Goal: Information Seeking & Learning: Learn about a topic

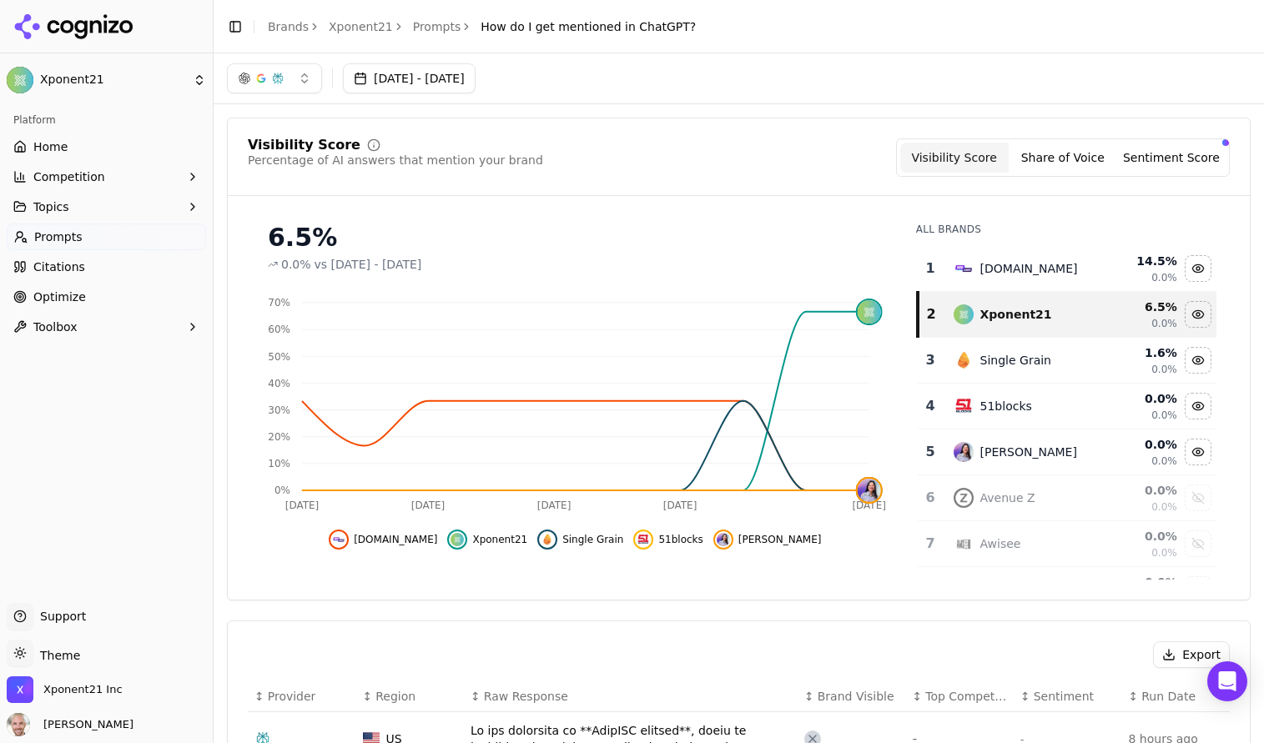
click at [48, 149] on span "Home" at bounding box center [50, 146] width 34 height 17
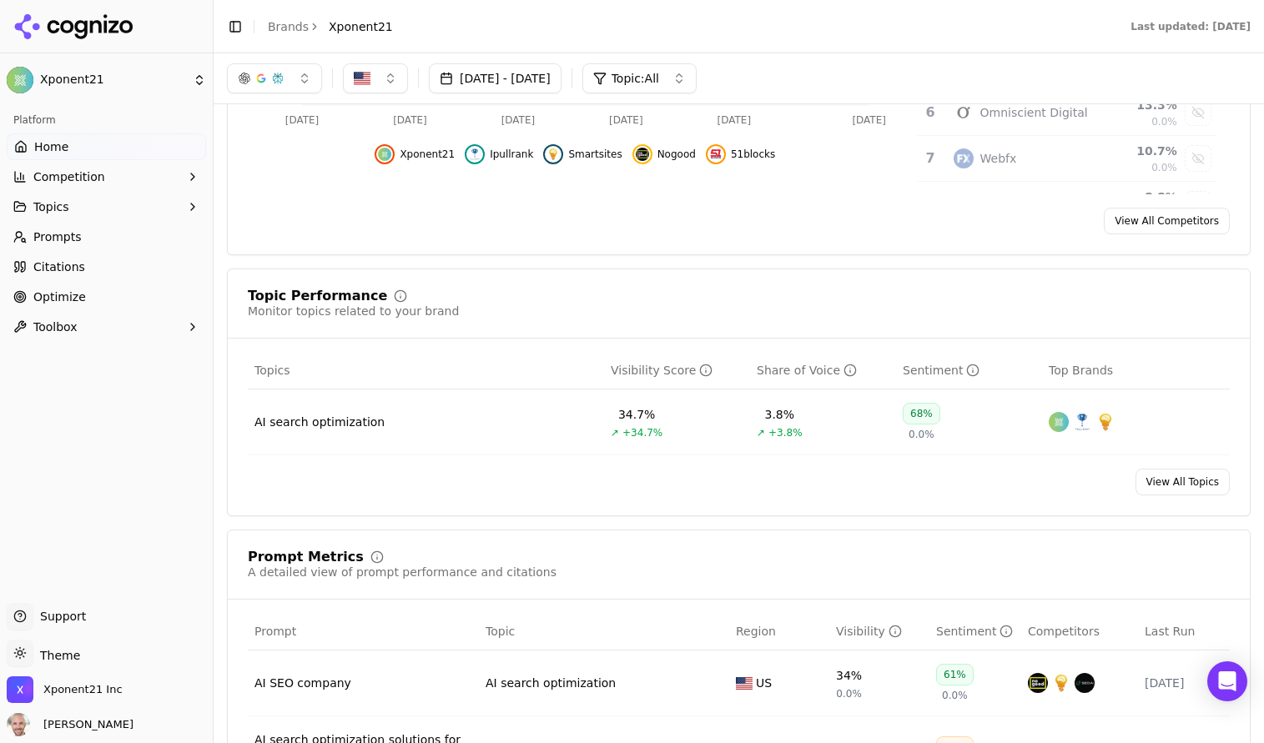
scroll to position [273, 0]
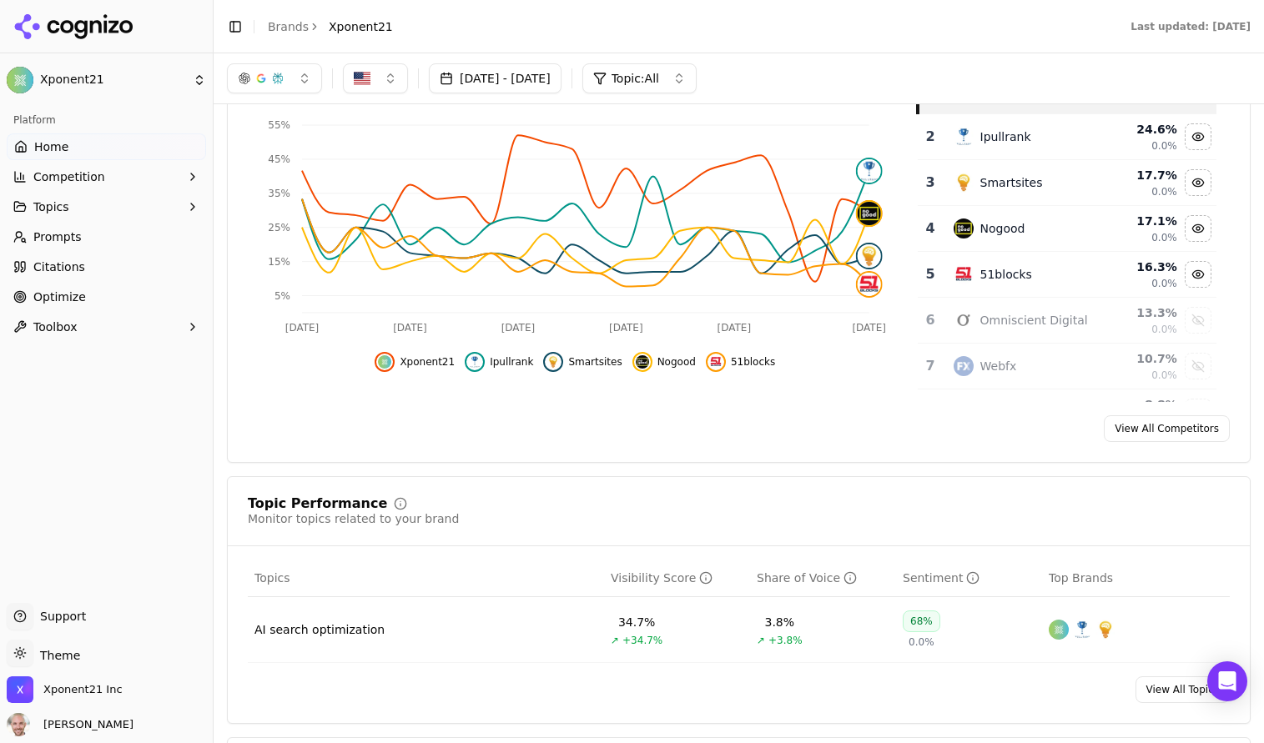
click at [70, 175] on span "Competition" at bounding box center [69, 177] width 72 height 17
click at [122, 279] on button "Topics" at bounding box center [106, 287] width 199 height 27
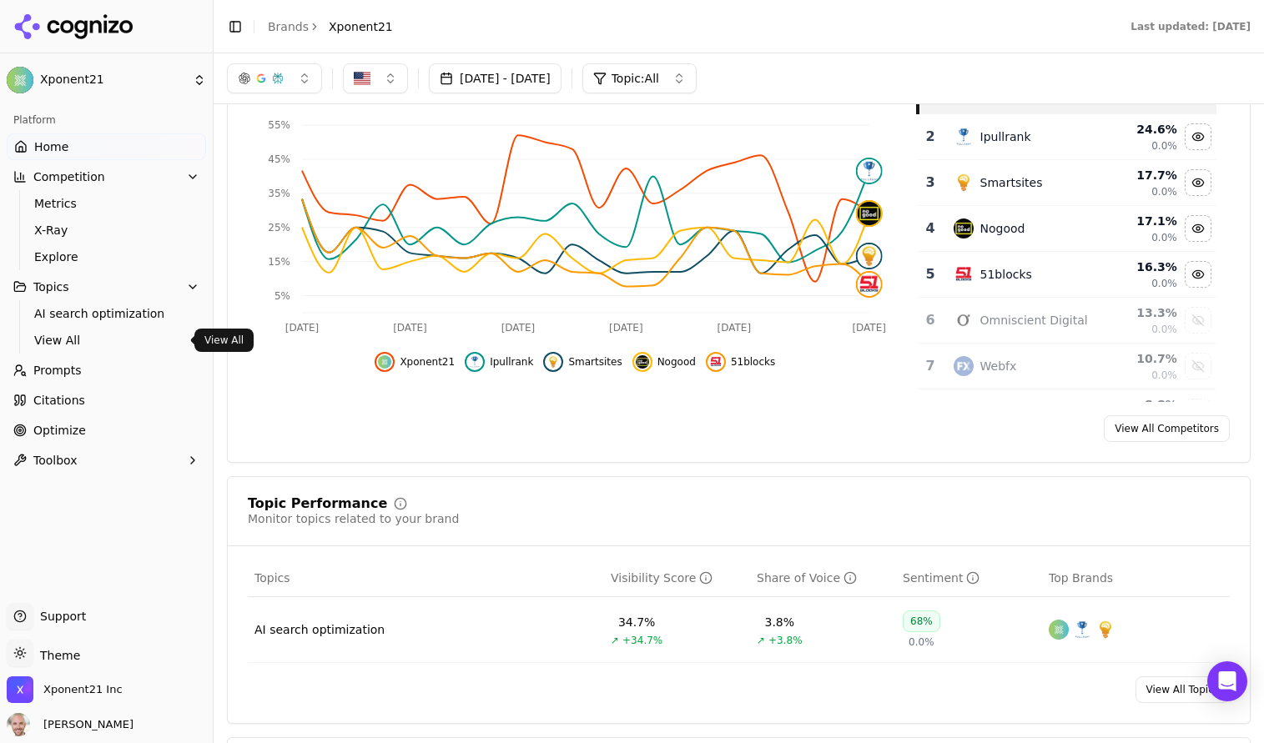
click at [89, 335] on span "View All" at bounding box center [106, 340] width 145 height 17
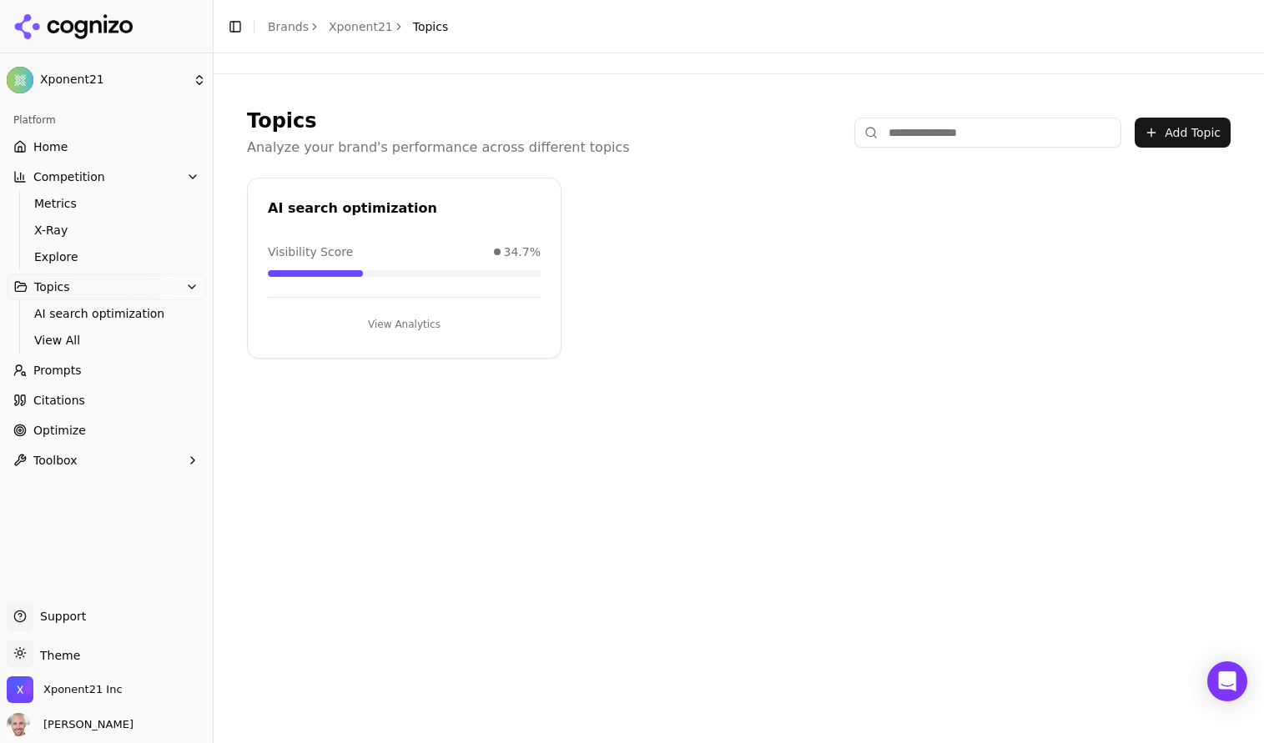
click at [46, 369] on span "Prompts" at bounding box center [57, 370] width 48 height 17
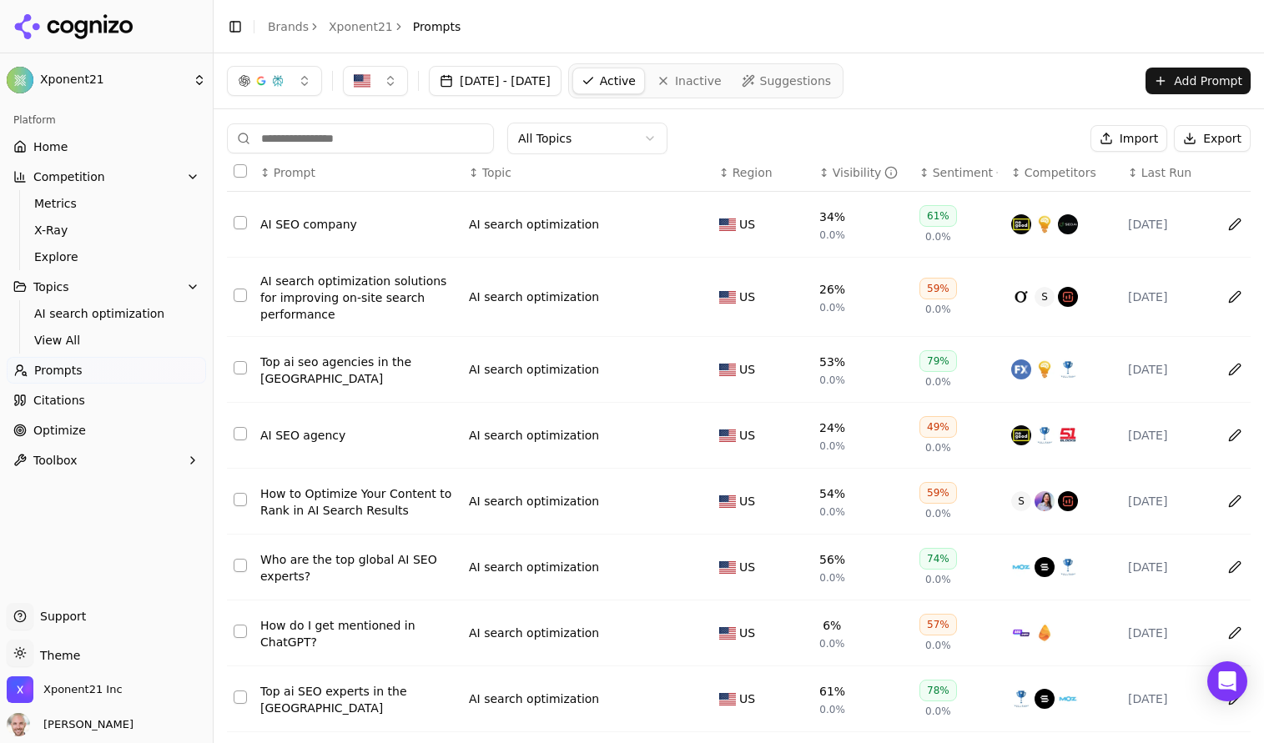
click at [313, 225] on div "AI SEO company" at bounding box center [357, 224] width 195 height 17
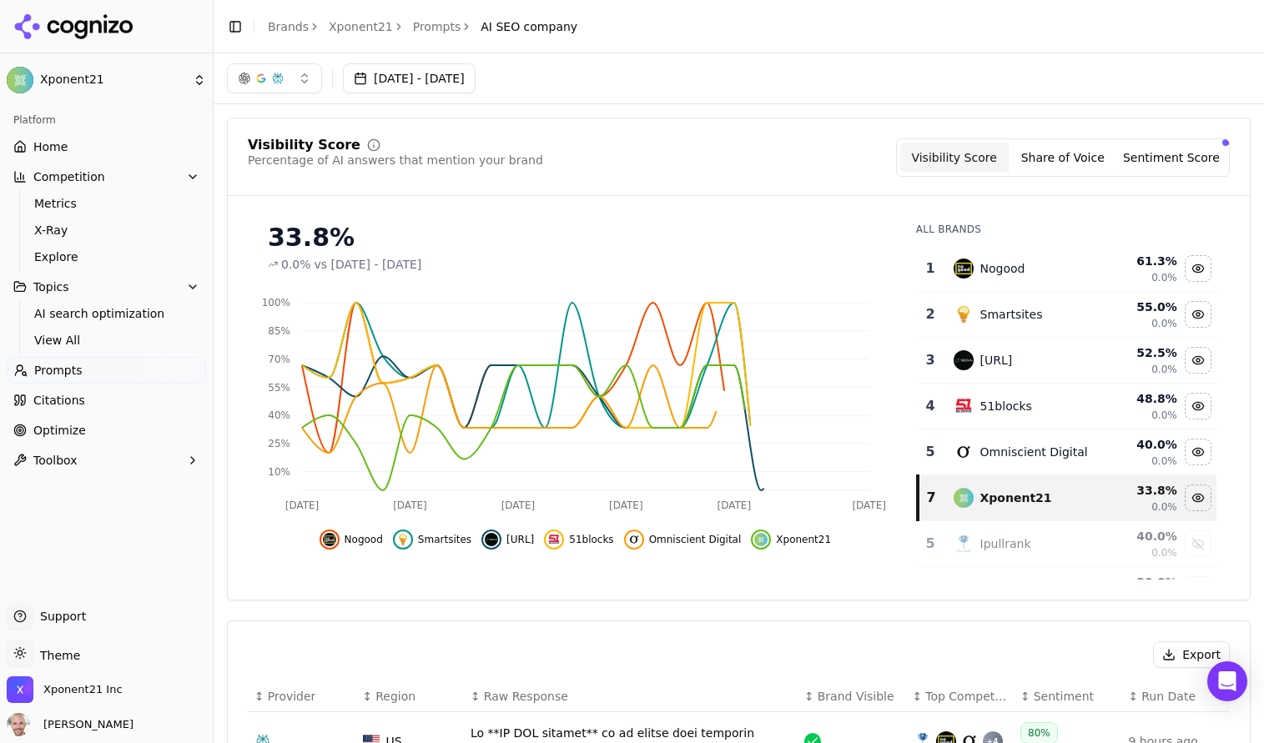
click at [305, 73] on button "button" at bounding box center [274, 78] width 95 height 30
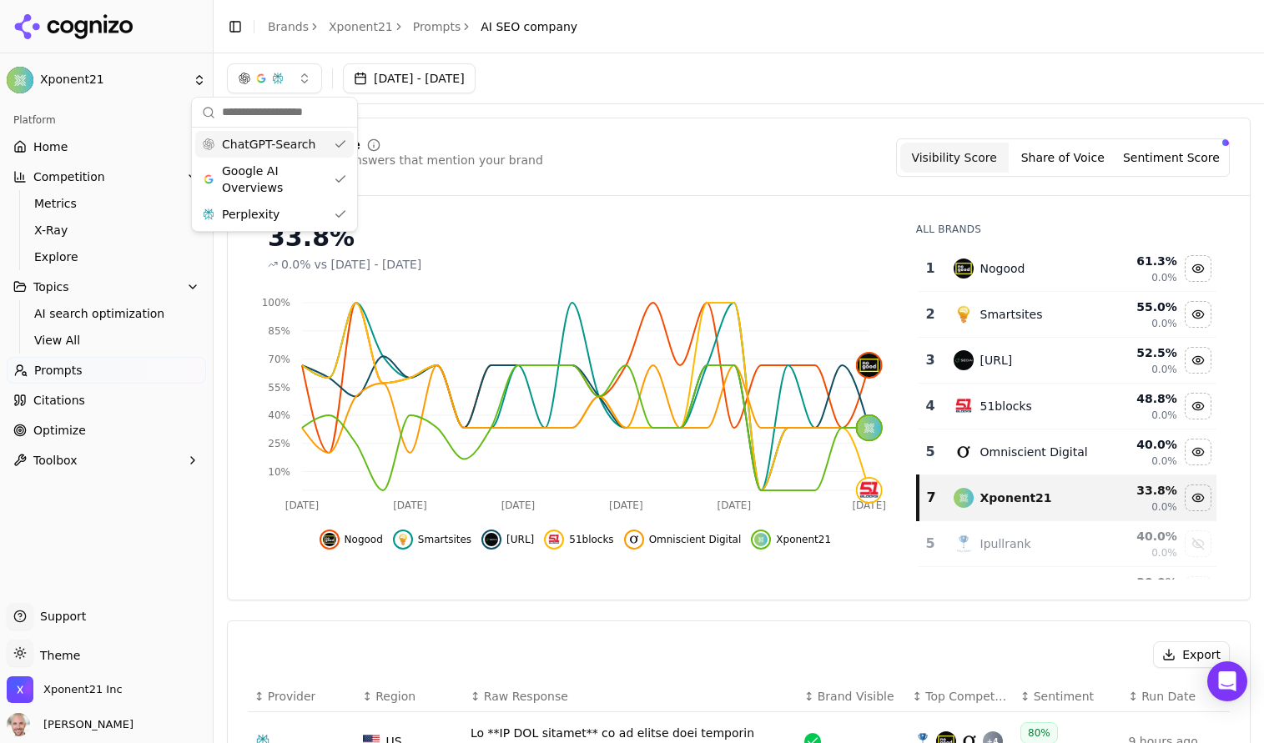
click at [906, 73] on div "[DATE] - [DATE]" at bounding box center [739, 78] width 1024 height 30
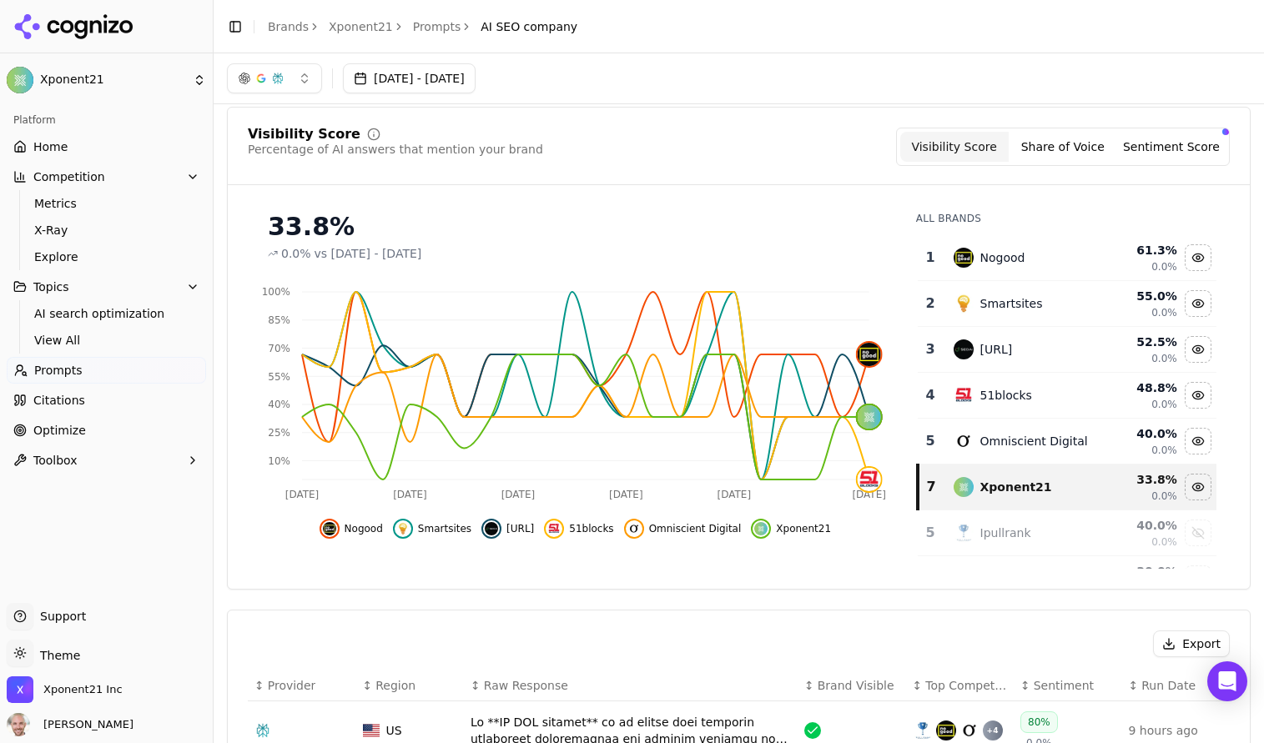
scroll to position [12, 0]
click at [293, 80] on button "button" at bounding box center [274, 78] width 95 height 30
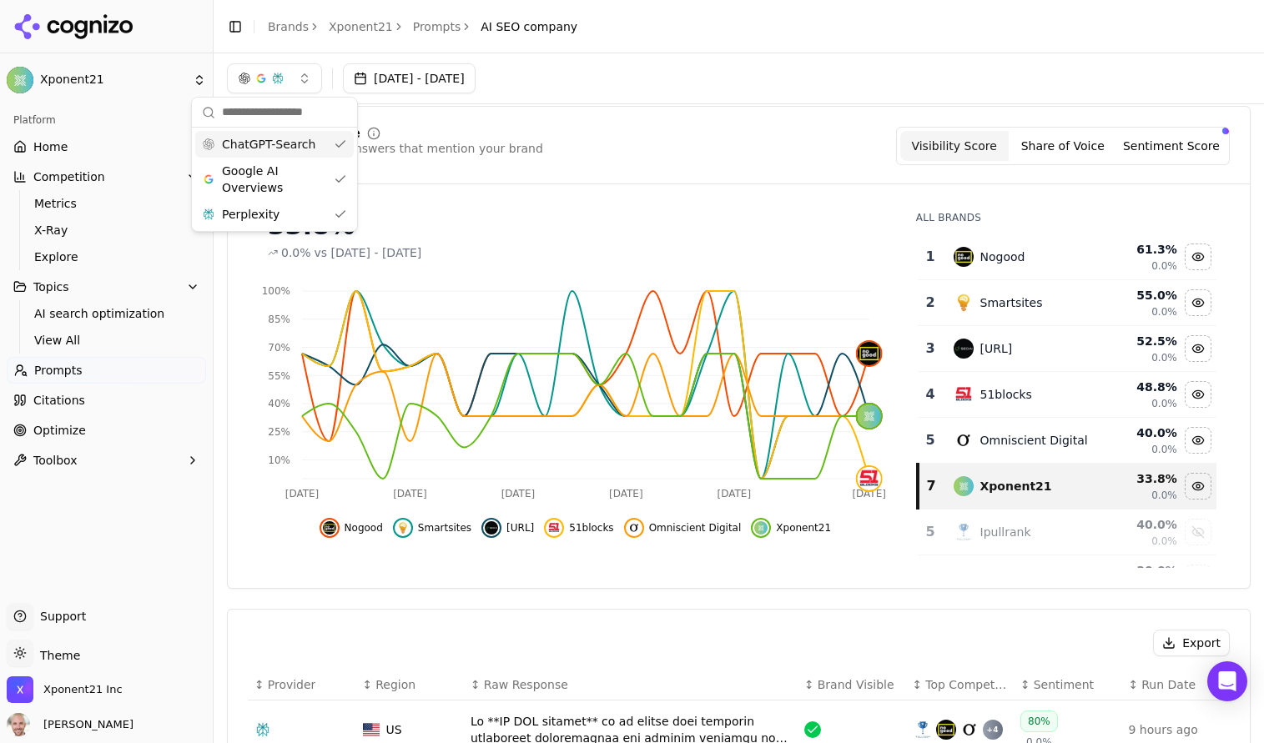
click at [260, 143] on span "ChatGPT-Search" at bounding box center [268, 144] width 93 height 17
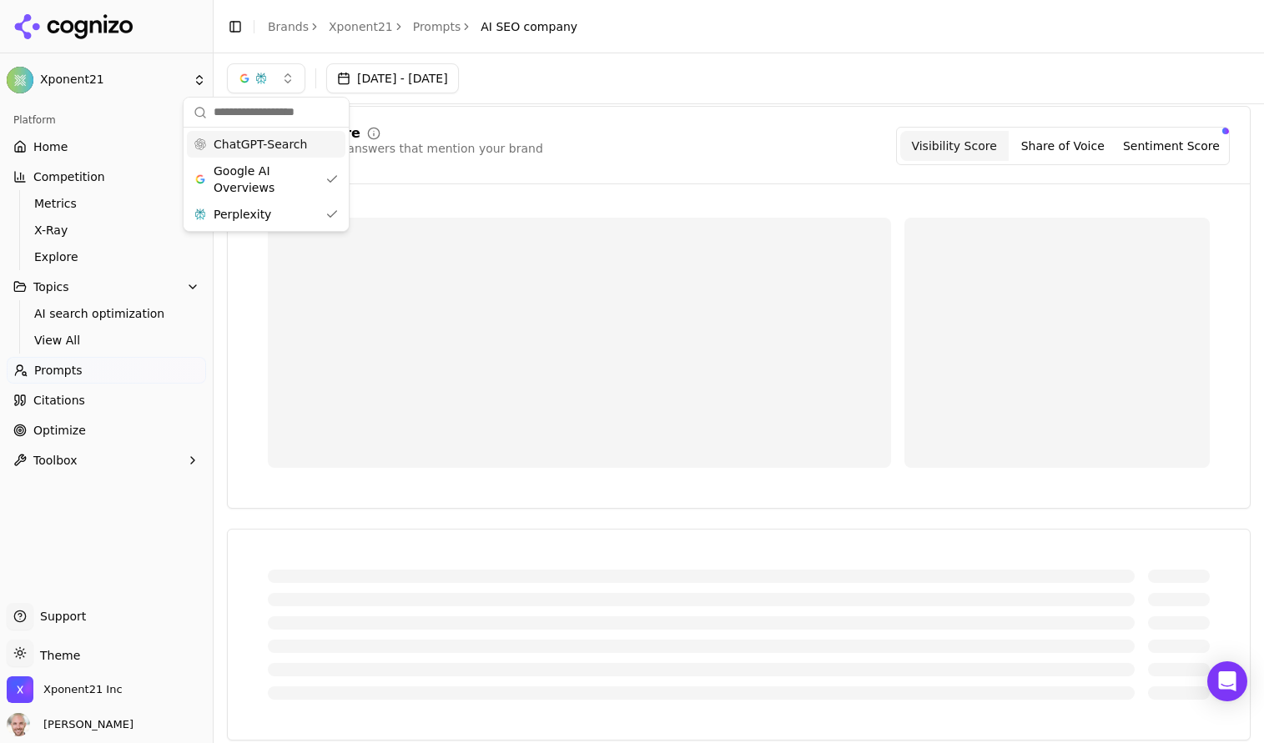
scroll to position [0, 0]
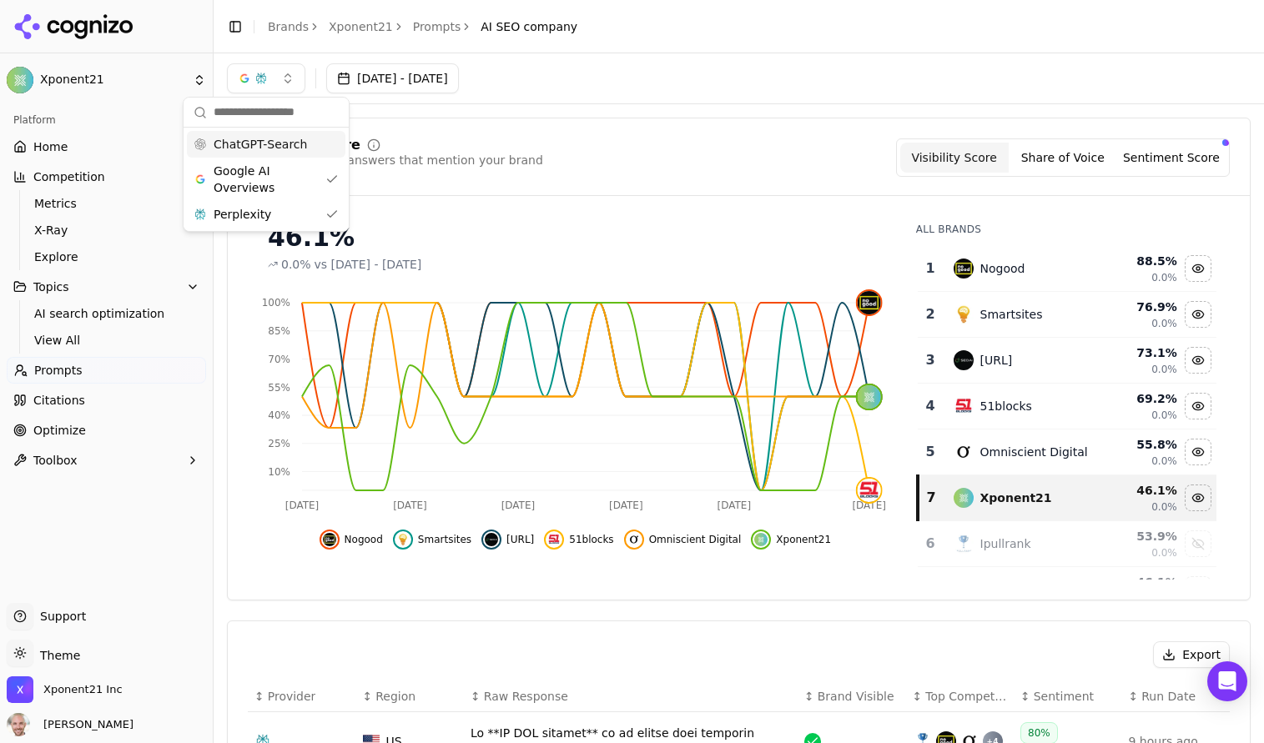
click at [257, 136] on span "ChatGPT-Search" at bounding box center [260, 144] width 93 height 17
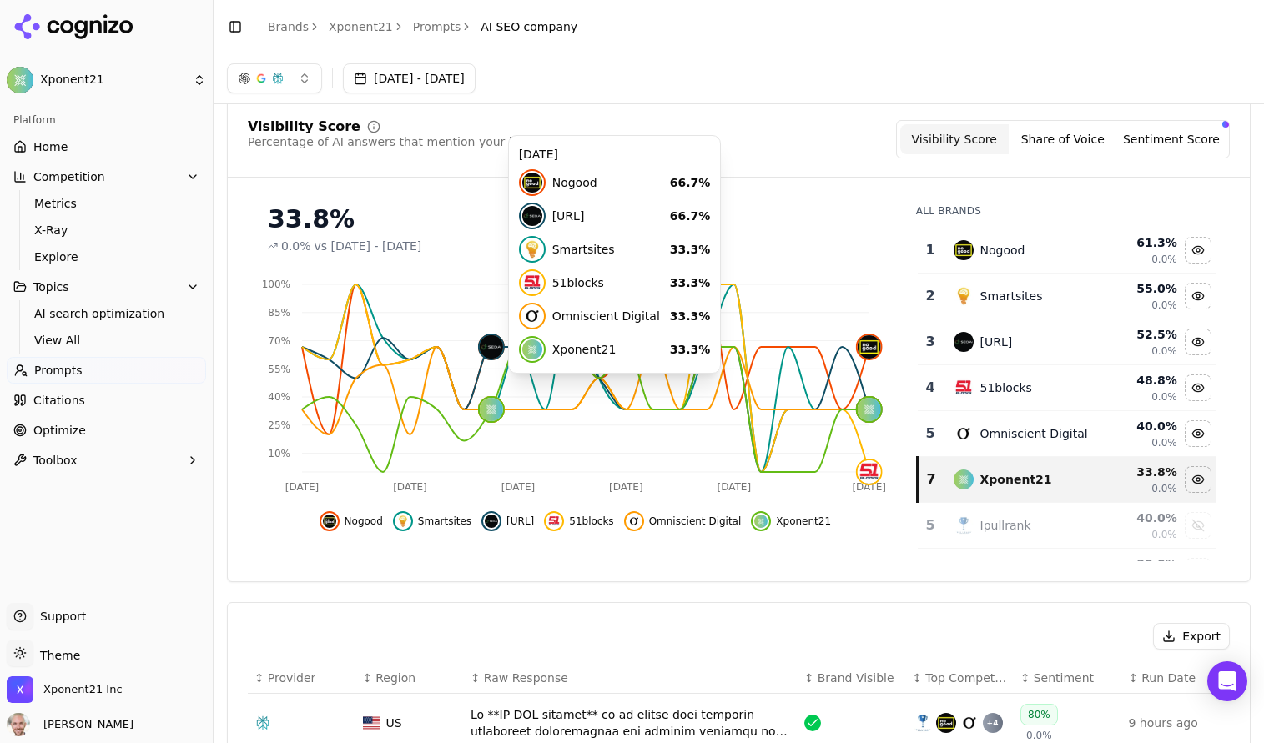
scroll to position [27, 0]
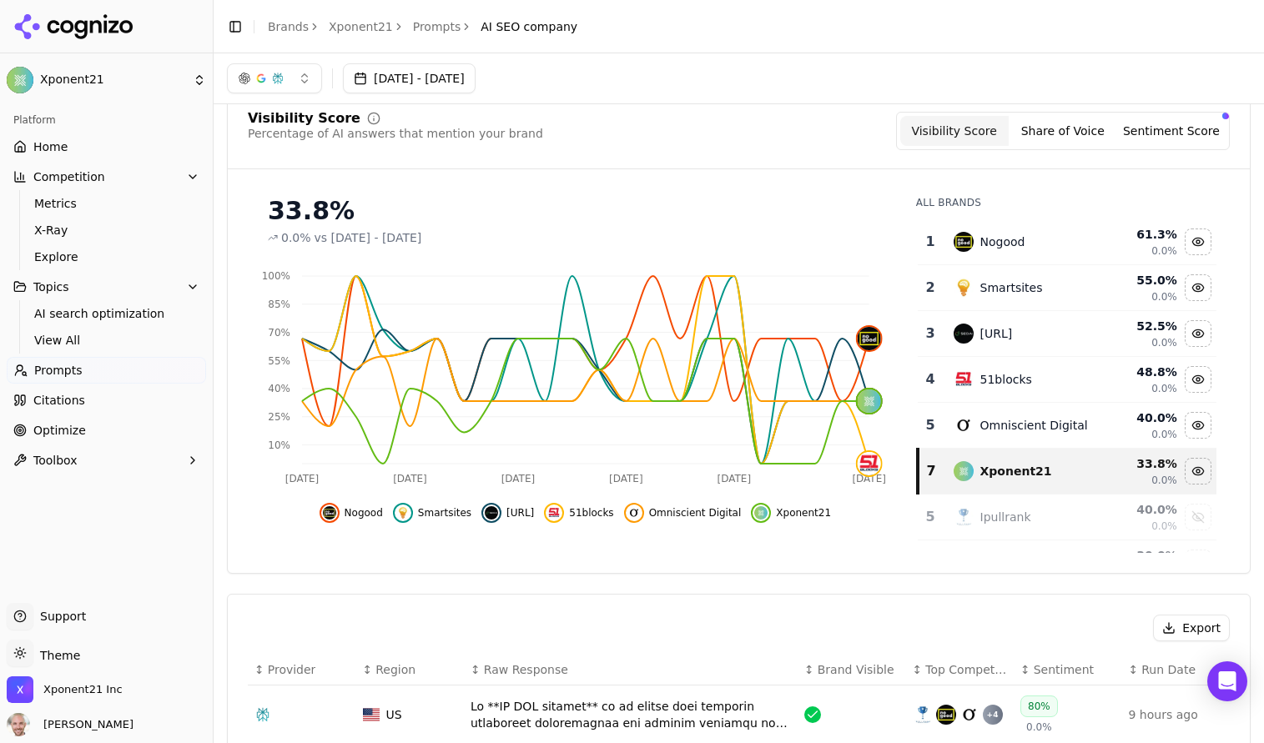
click at [72, 371] on span "Prompts" at bounding box center [58, 370] width 48 height 17
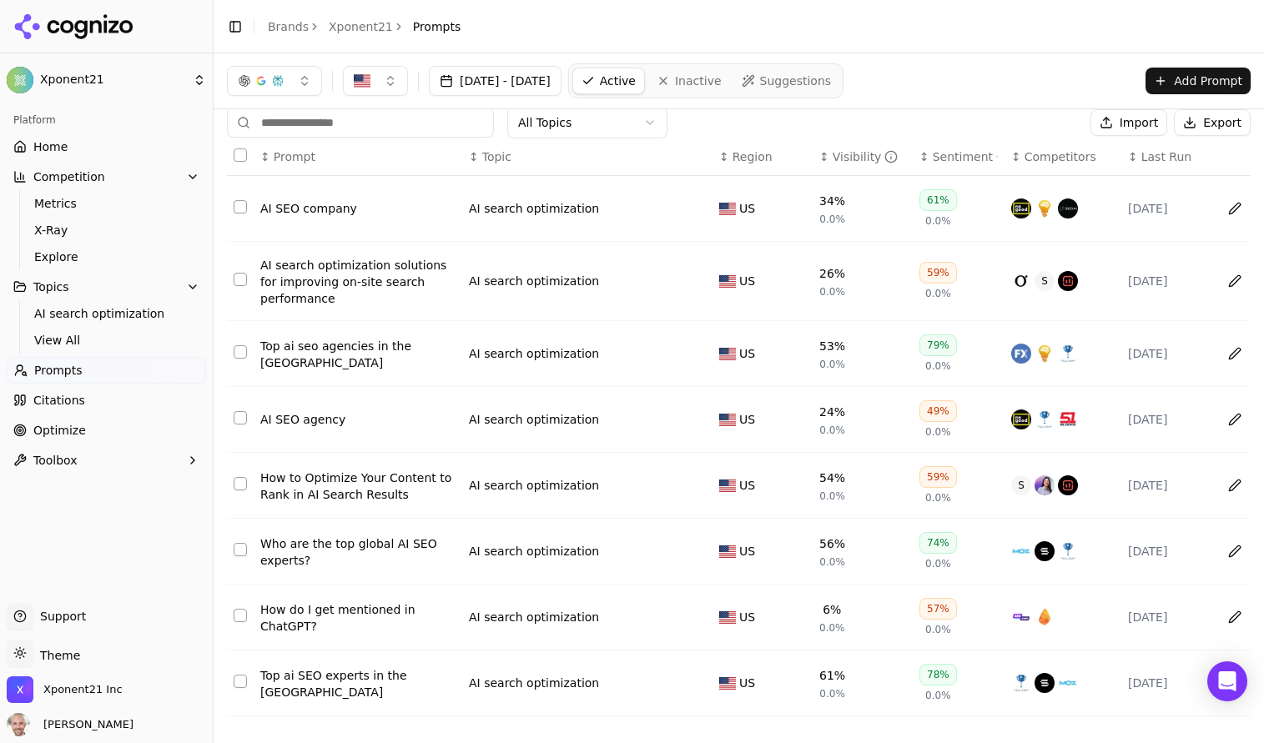
scroll to position [19, 0]
click at [953, 154] on div "Sentiment" at bounding box center [965, 156] width 65 height 17
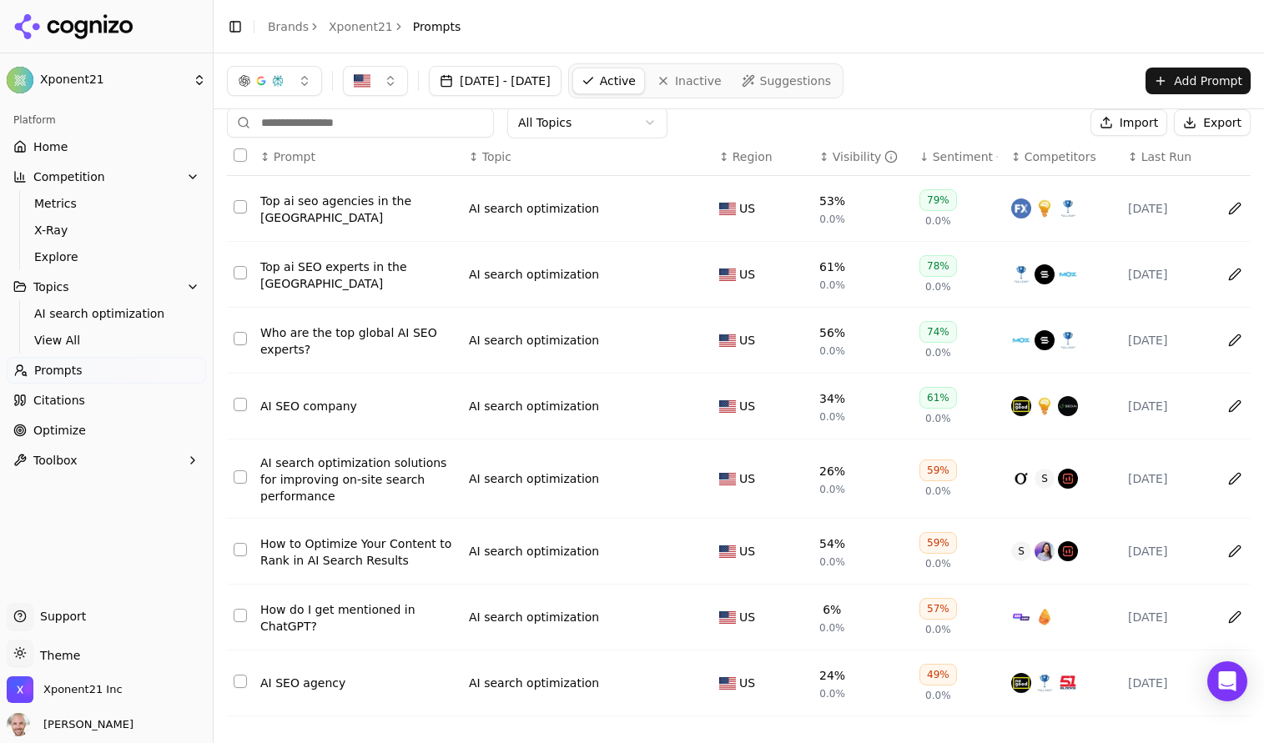
click at [952, 154] on div "Sentiment" at bounding box center [965, 156] width 65 height 17
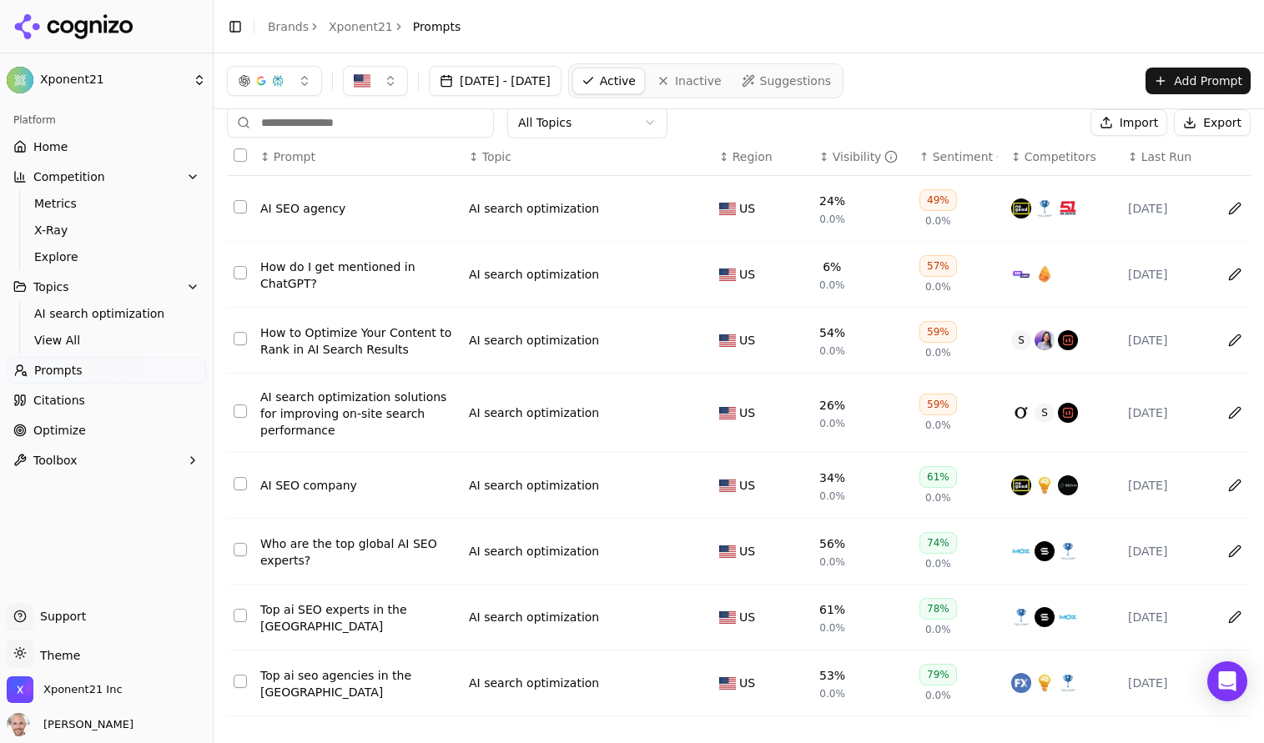
click at [843, 155] on div "Visibility" at bounding box center [866, 156] width 66 height 17
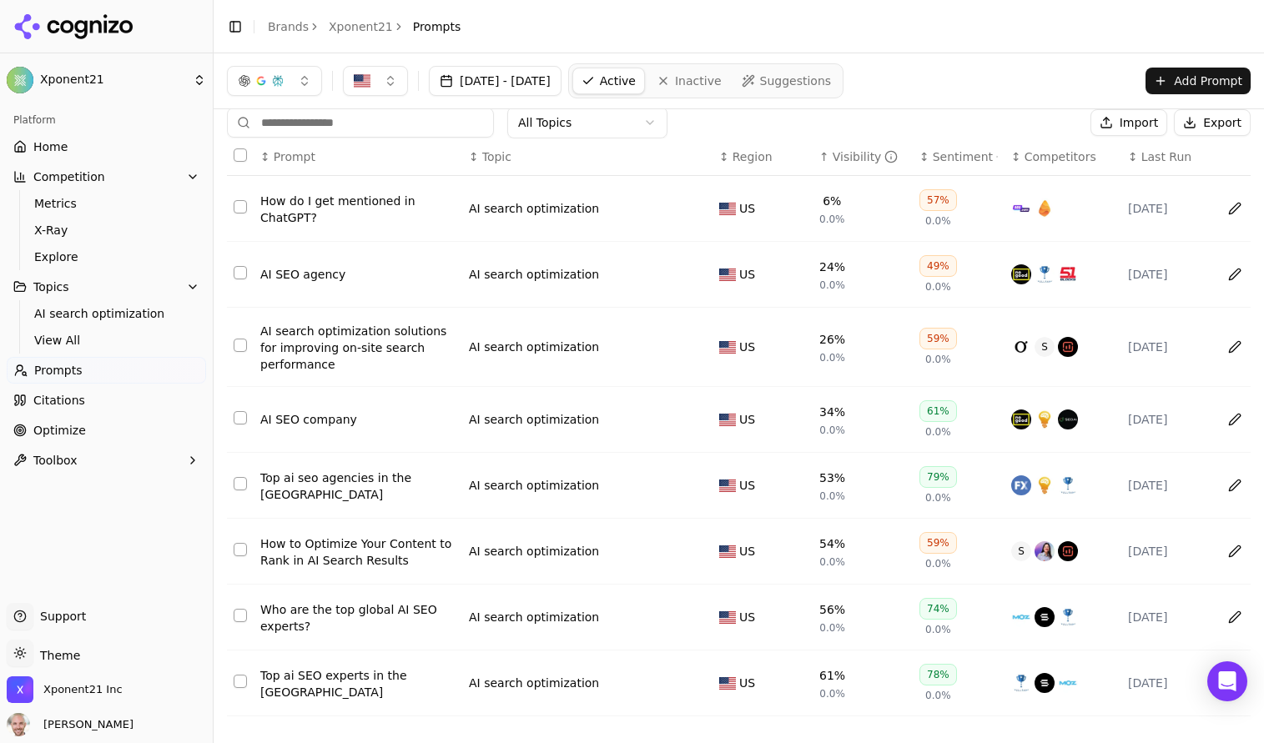
click at [272, 215] on div "How do I get mentioned in ChatGPT?" at bounding box center [357, 209] width 195 height 33
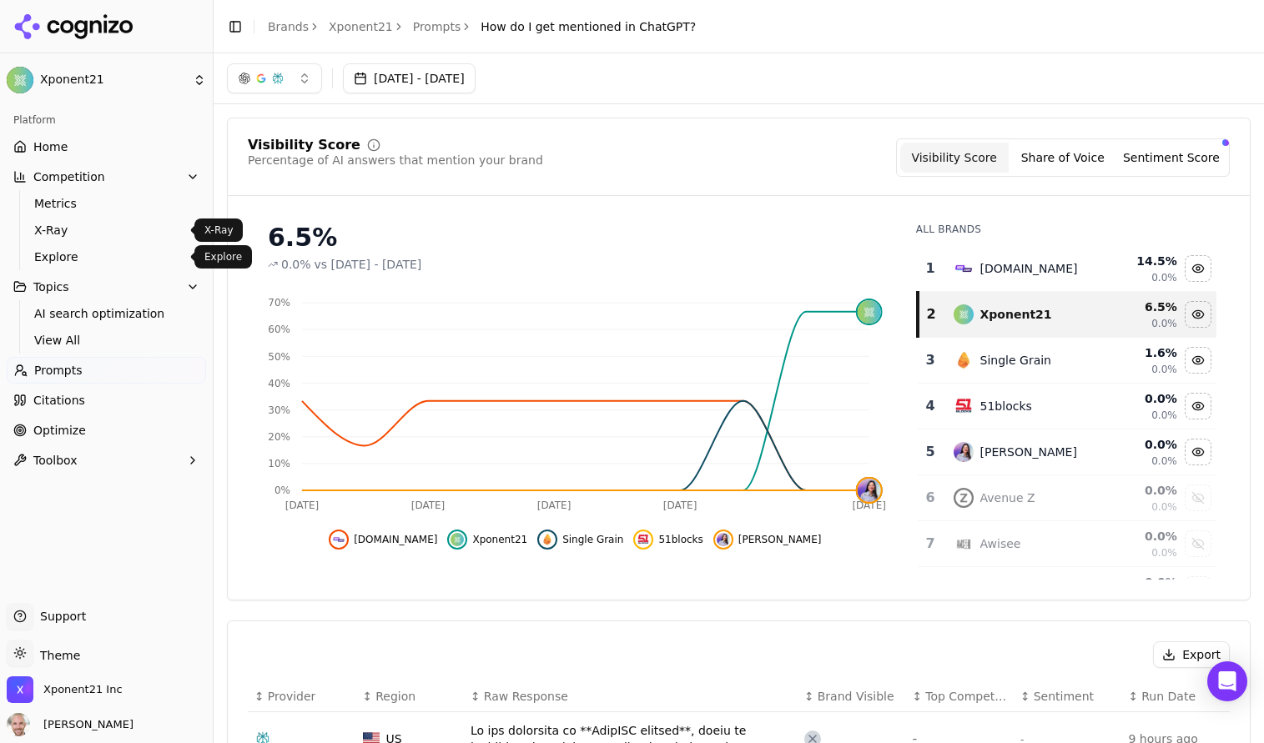
click at [69, 253] on span "Explore" at bounding box center [106, 257] width 145 height 17
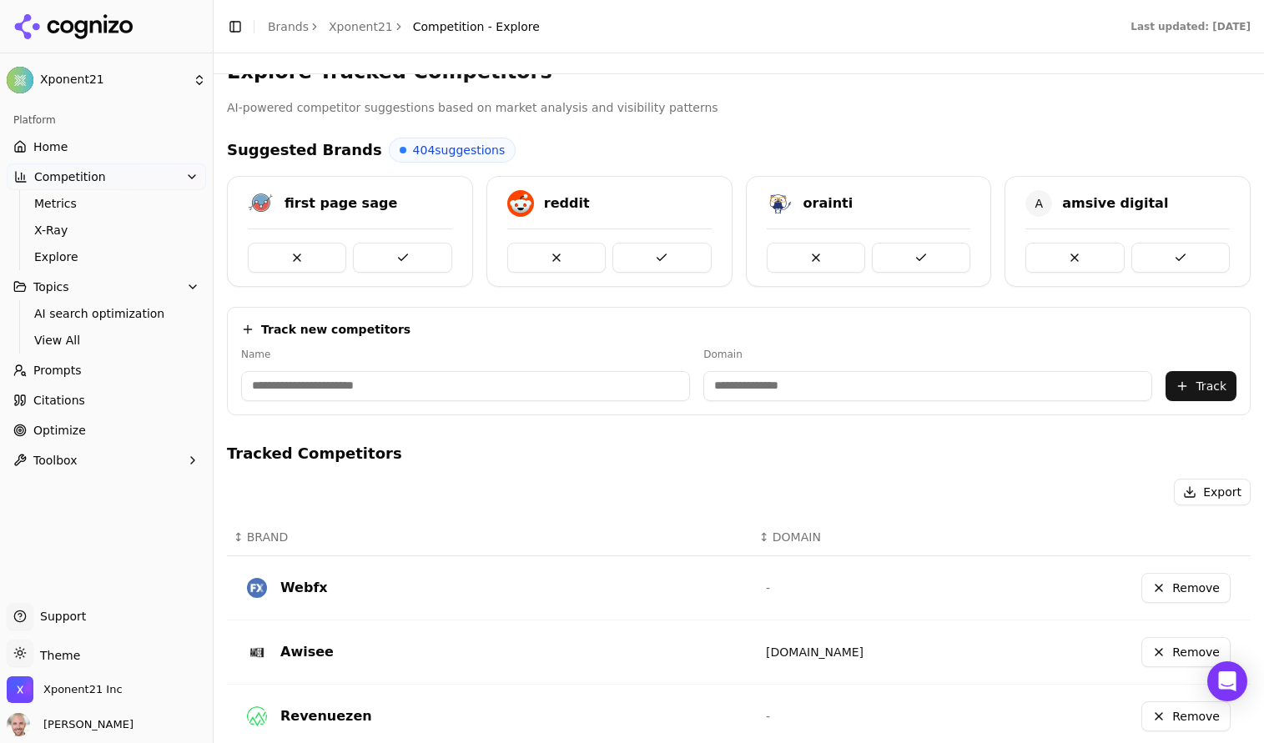
scroll to position [32, 0]
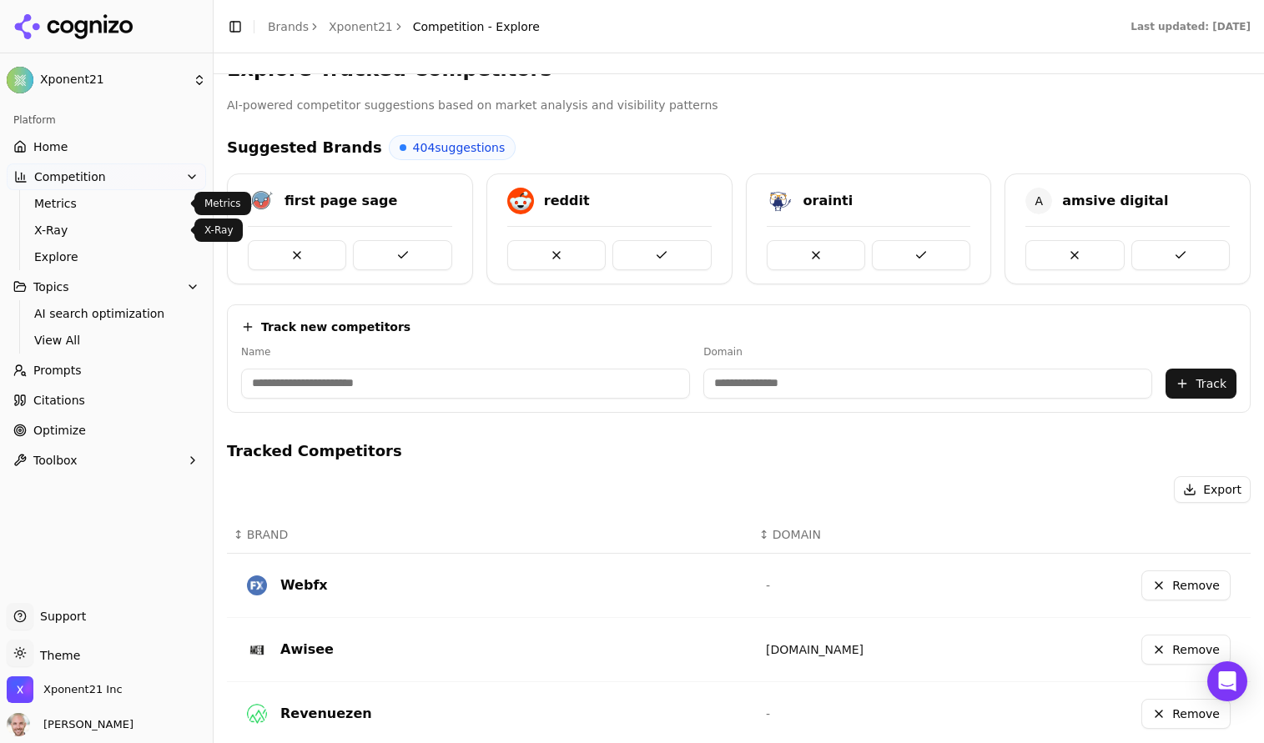
click at [58, 204] on span "Metrics" at bounding box center [106, 203] width 145 height 17
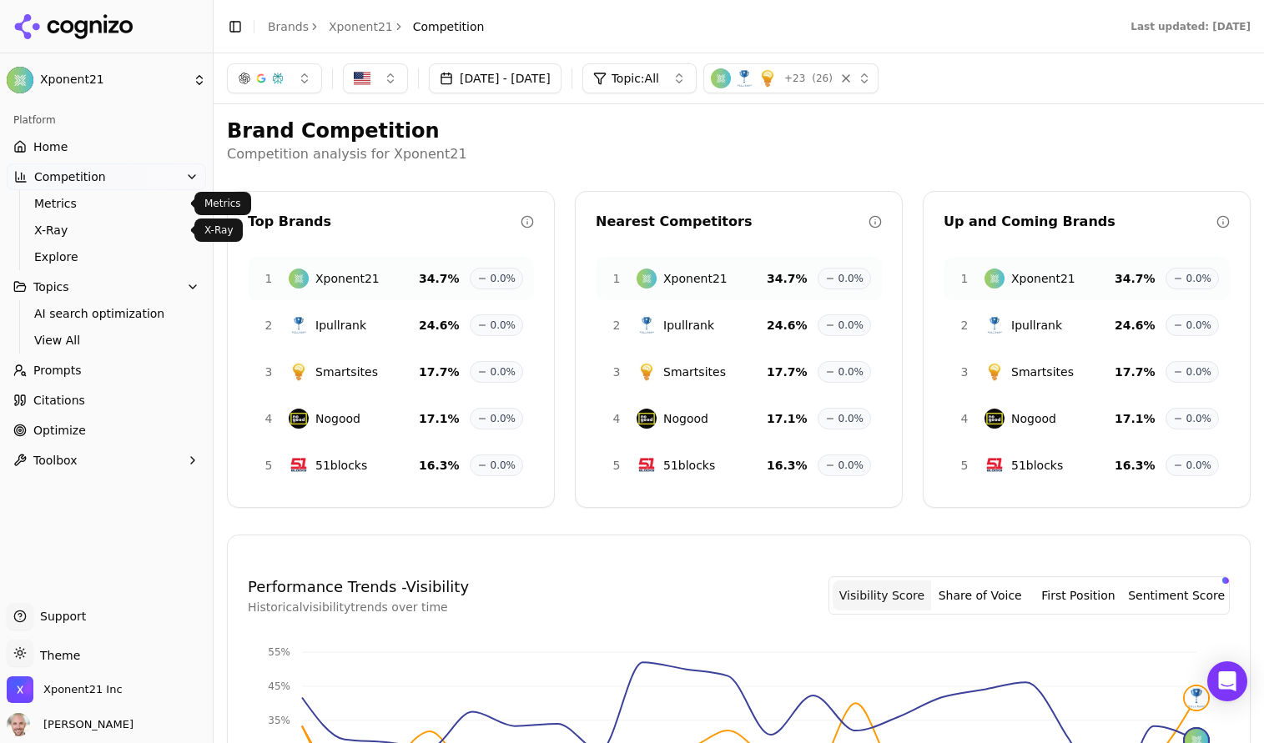
click at [64, 231] on span "X-Ray" at bounding box center [106, 230] width 145 height 17
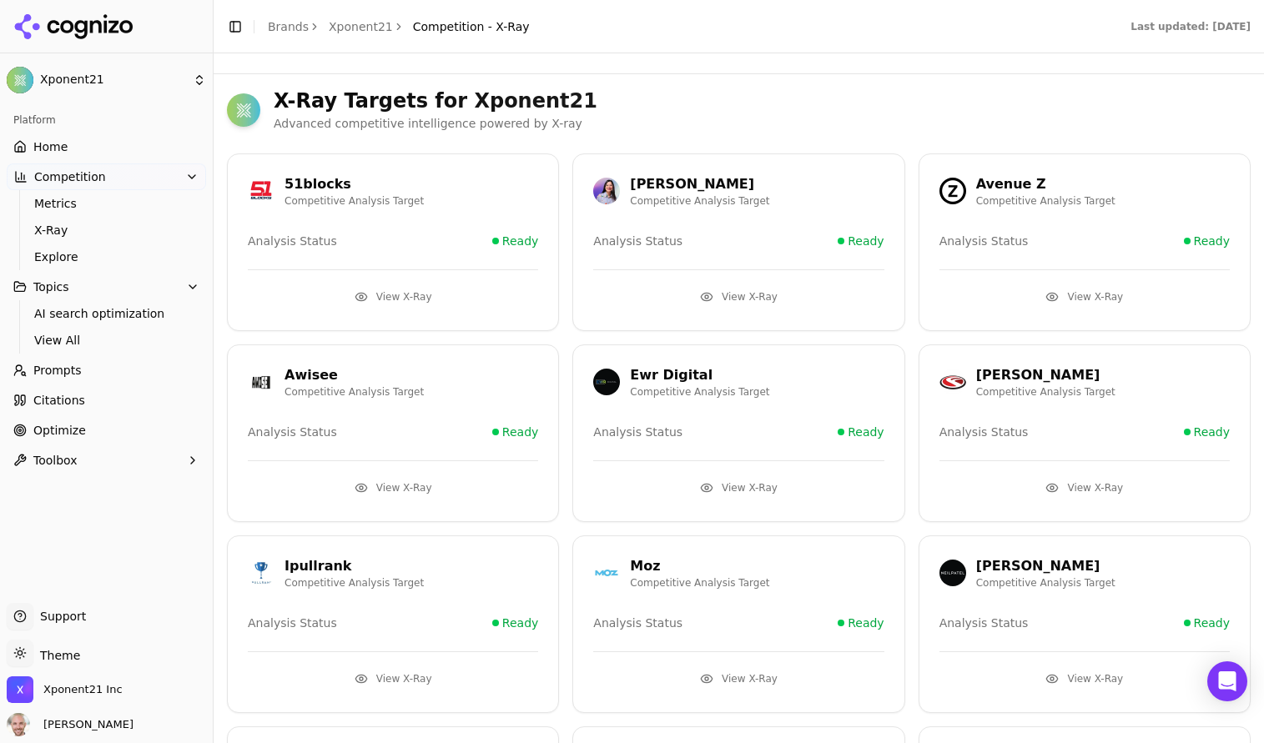
click at [306, 189] on div "51blocks" at bounding box center [353, 184] width 139 height 20
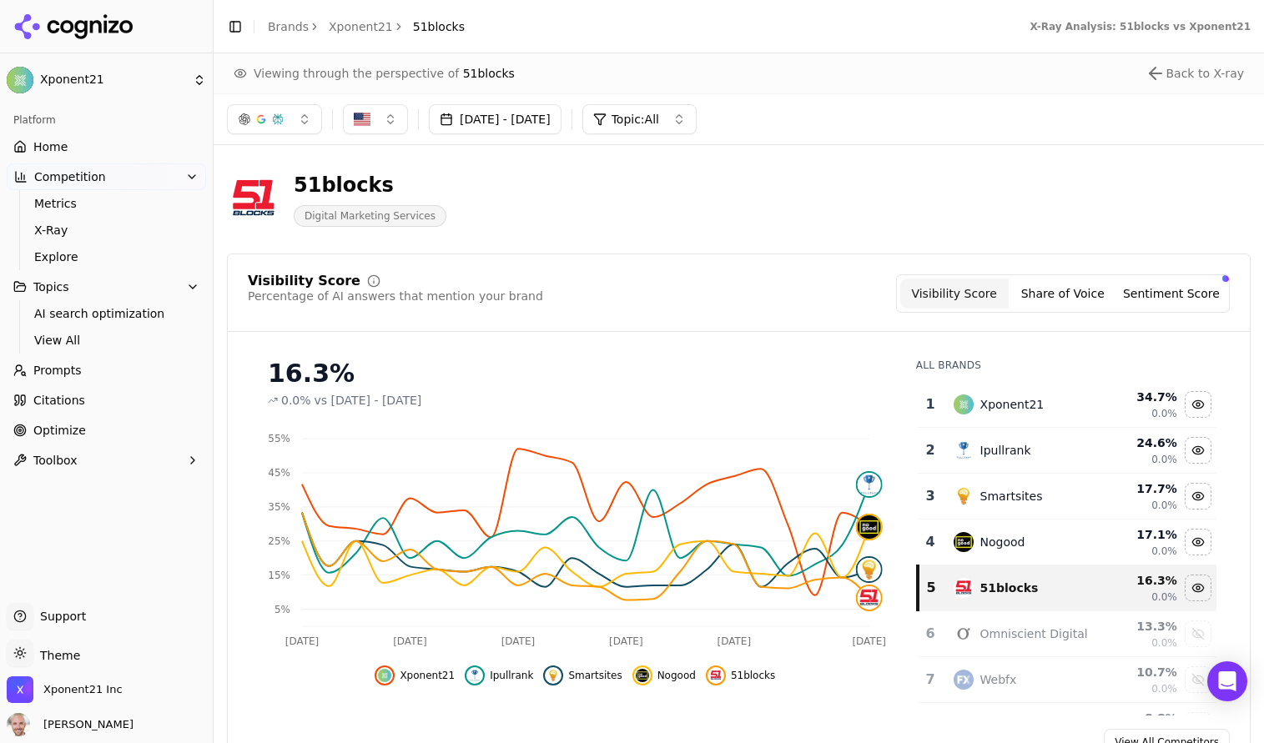
click at [1172, 58] on div "Viewing through the perspective of 51blocks Back to X-ray" at bounding box center [739, 73] width 1050 height 40
click at [1173, 68] on button "Back to X-ray" at bounding box center [1194, 73] width 98 height 20
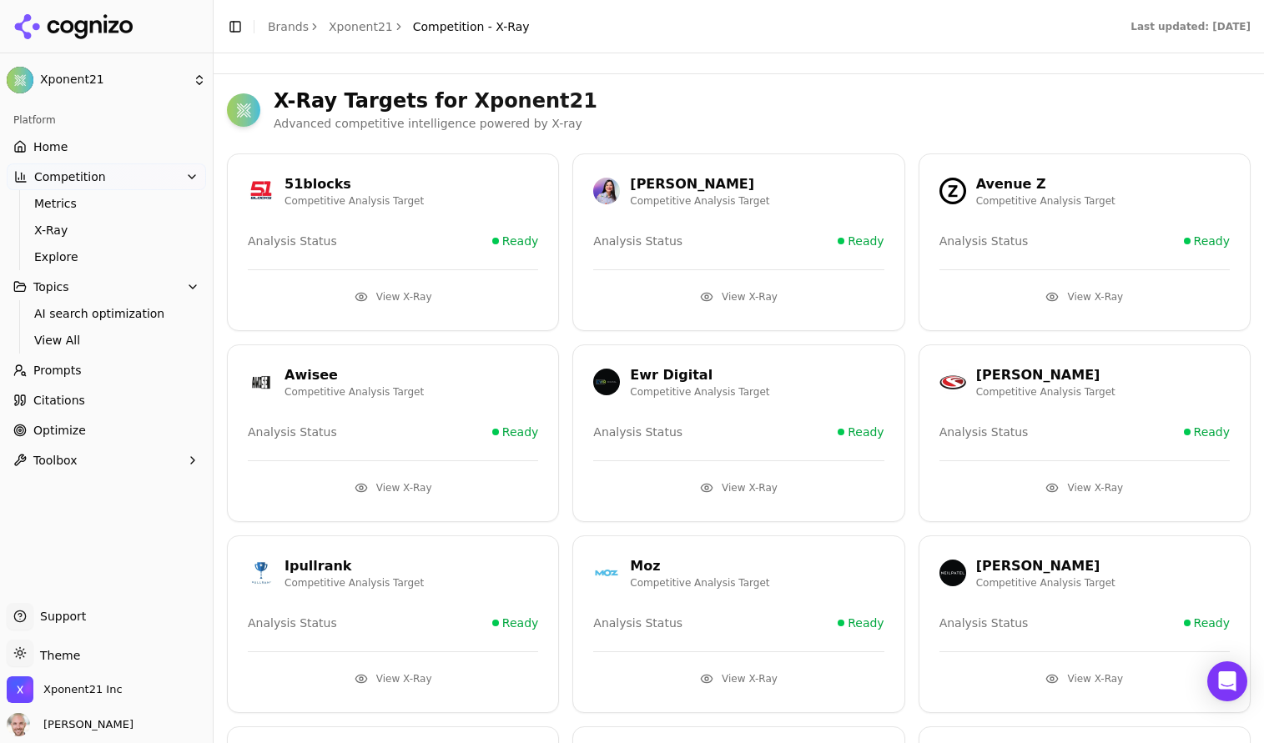
click at [70, 381] on link "Prompts" at bounding box center [106, 370] width 199 height 27
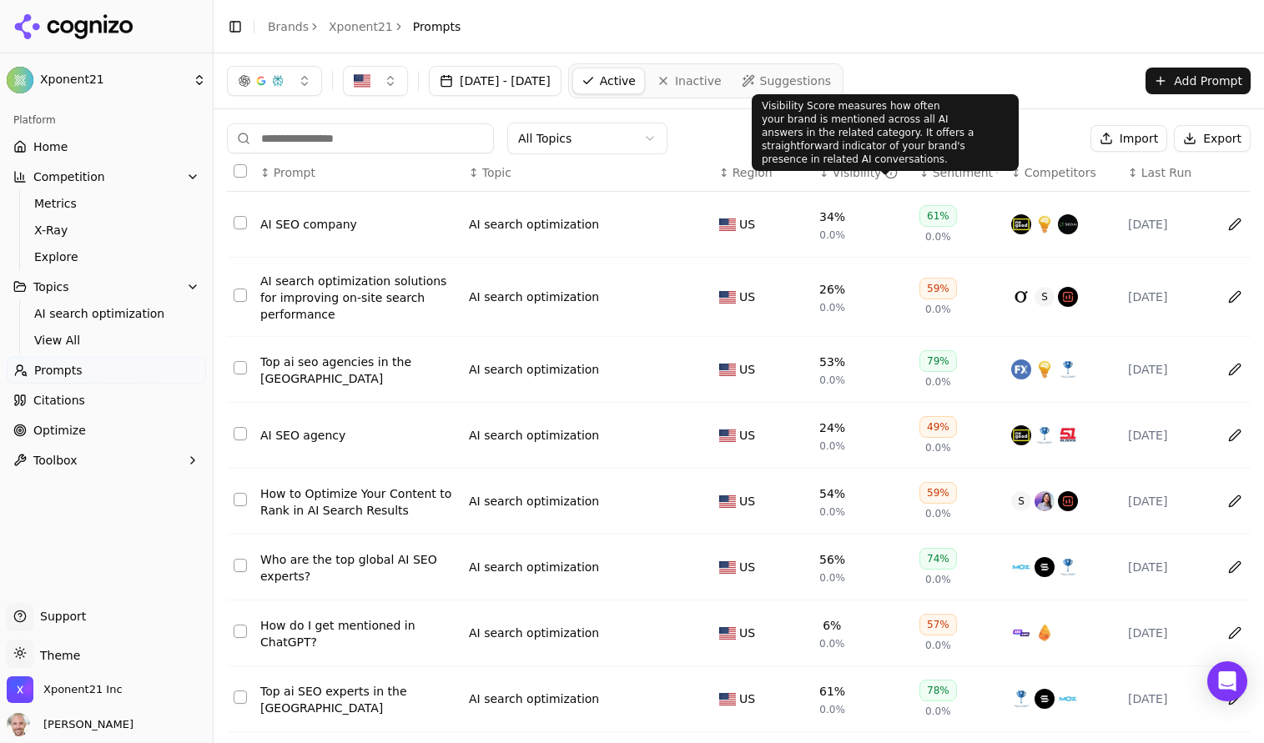
click at [855, 171] on div "Visibility" at bounding box center [866, 172] width 66 height 17
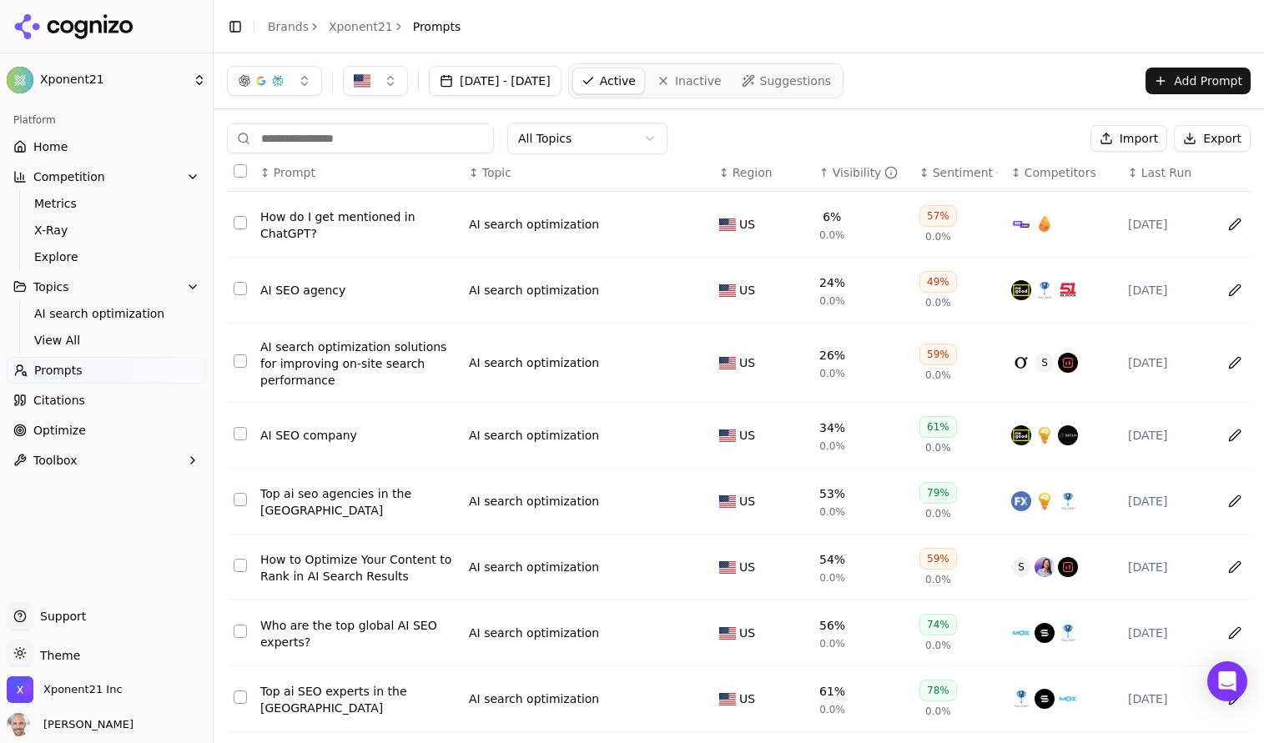
click at [350, 223] on div "How do I get mentioned in ChatGPT?" at bounding box center [357, 225] width 195 height 33
